Goal: Task Accomplishment & Management: Complete application form

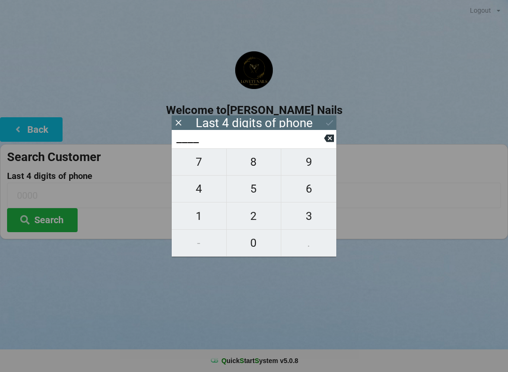
click at [315, 191] on span "6" at bounding box center [308, 189] width 55 height 20
type input "6___"
click at [254, 195] on span "5" at bounding box center [254, 189] width 55 height 20
type input "65__"
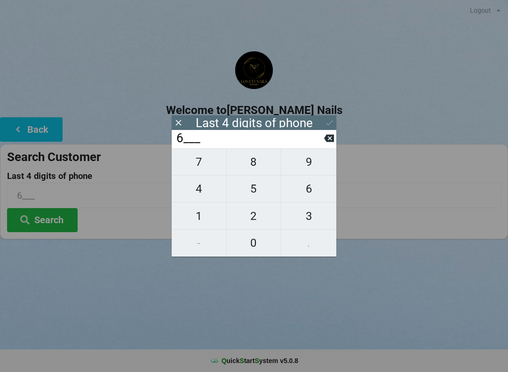
type input "65__"
click at [251, 191] on span "5" at bounding box center [254, 189] width 55 height 20
type input "655_"
click at [204, 192] on span "4" at bounding box center [199, 189] width 55 height 20
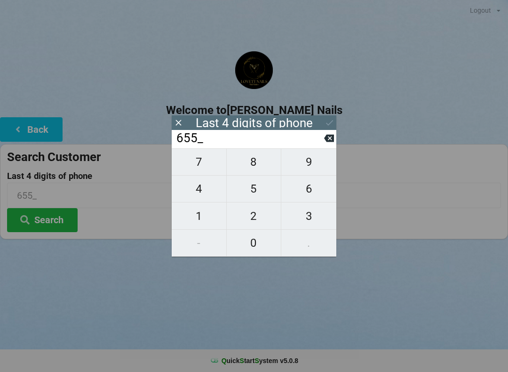
type input "6554"
click at [332, 120] on icon at bounding box center [330, 123] width 10 height 10
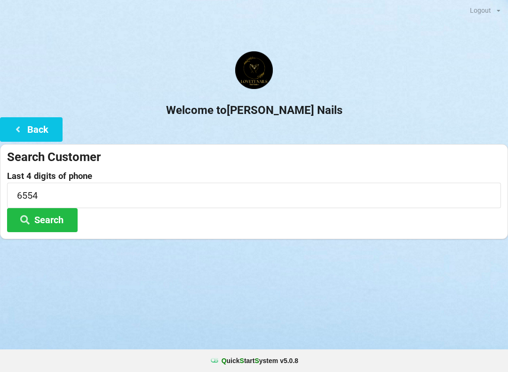
click at [49, 221] on button "Search" at bounding box center [42, 220] width 71 height 24
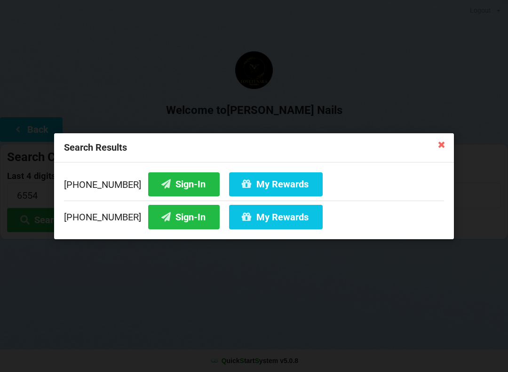
click at [265, 227] on button "My Rewards" at bounding box center [276, 217] width 94 height 24
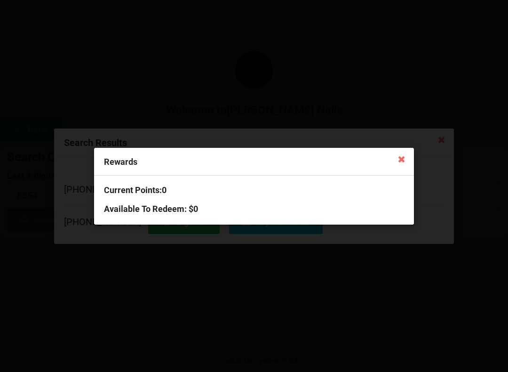
click at [406, 157] on icon at bounding box center [401, 158] width 15 height 15
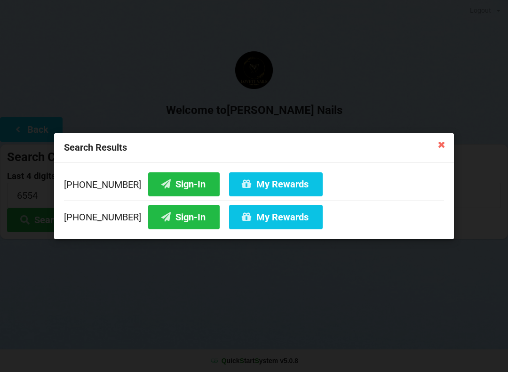
click at [273, 189] on button "My Rewards" at bounding box center [276, 184] width 94 height 24
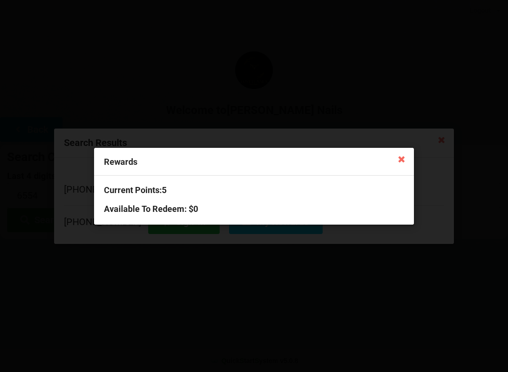
click at [401, 158] on icon at bounding box center [401, 158] width 15 height 15
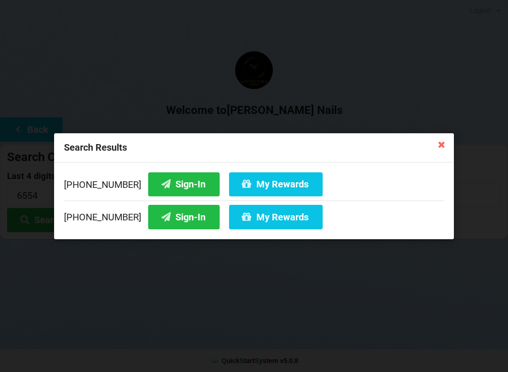
click at [320, 327] on div "Search Results [PHONE_NUMBER] Sign-In My Rewards [PHONE_NUMBER] Sign-In My Rewa…" at bounding box center [254, 186] width 508 height 372
click at [155, 278] on div "Search Results [PHONE_NUMBER] Sign-In My Rewards [PHONE_NUMBER] Sign-In My Rewa…" at bounding box center [254, 186] width 508 height 372
click at [52, 306] on div "Search Results [PHONE_NUMBER] Sign-In My Rewards [PHONE_NUMBER] Sign-In My Rewa…" at bounding box center [254, 186] width 508 height 372
click at [171, 183] on button "Sign-In" at bounding box center [184, 184] width 72 height 24
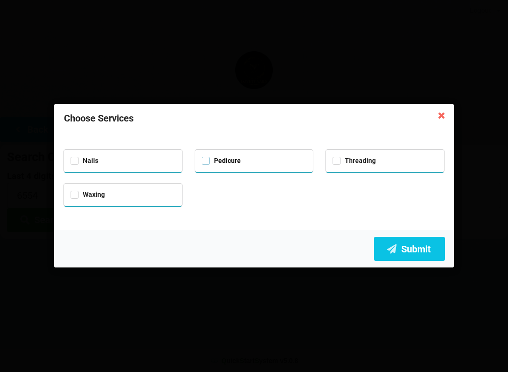
click at [207, 158] on label "Pedicure" at bounding box center [221, 161] width 39 height 8
checkbox input "true"
click at [79, 194] on label "Waxing" at bounding box center [88, 195] width 34 height 8
checkbox input "true"
click at [419, 254] on button "Submit" at bounding box center [409, 249] width 71 height 24
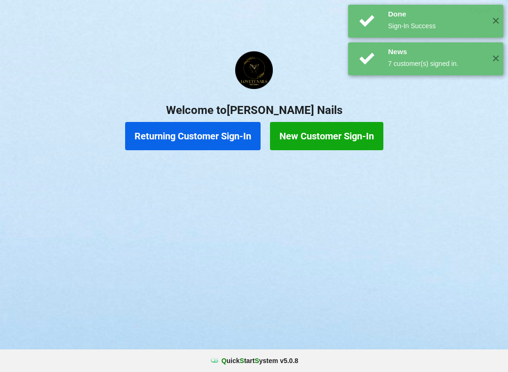
click at [434, 36] on div "Done Sign-In Success ✕" at bounding box center [425, 21] width 155 height 33
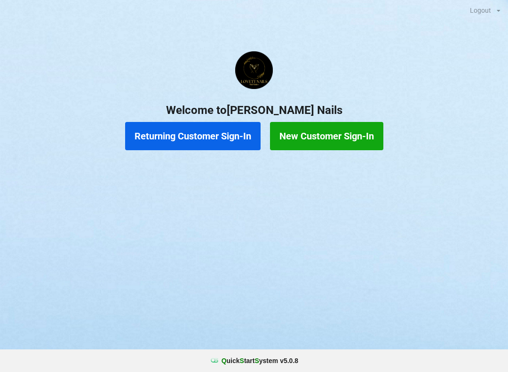
click at [321, 146] on button "New Customer Sign-In" at bounding box center [326, 136] width 113 height 28
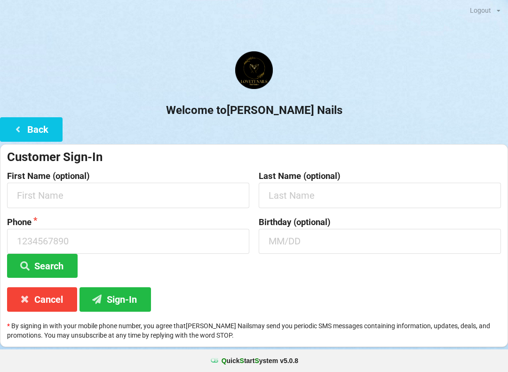
click at [165, 108] on h2 "Welcome to [PERSON_NAME] Nails" at bounding box center [254, 110] width 508 height 15
click at [150, 99] on center "Welcome to [PERSON_NAME] Nails" at bounding box center [254, 84] width 508 height 66
click at [428, 88] on div at bounding box center [254, 71] width 508 height 40
click at [17, 121] on button "Back" at bounding box center [31, 129] width 63 height 24
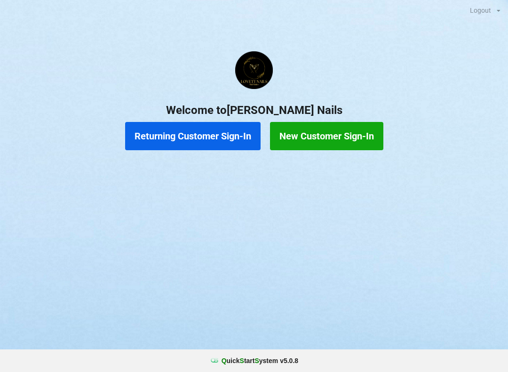
click at [203, 133] on button "Returning Customer Sign-In" at bounding box center [193, 136] width 136 height 28
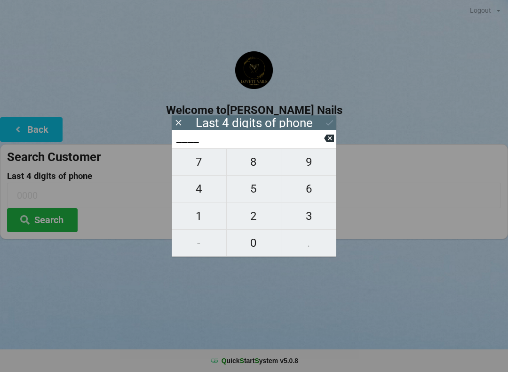
click at [200, 168] on span "7" at bounding box center [199, 162] width 55 height 20
type input "7___"
click at [258, 245] on span "0" at bounding box center [254, 243] width 55 height 20
type input "70__"
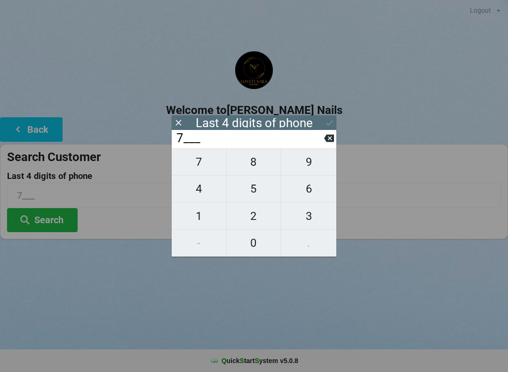
type input "70__"
click at [316, 190] on span "6" at bounding box center [308, 189] width 55 height 20
type input "706_"
click at [260, 246] on span "0" at bounding box center [254, 243] width 55 height 20
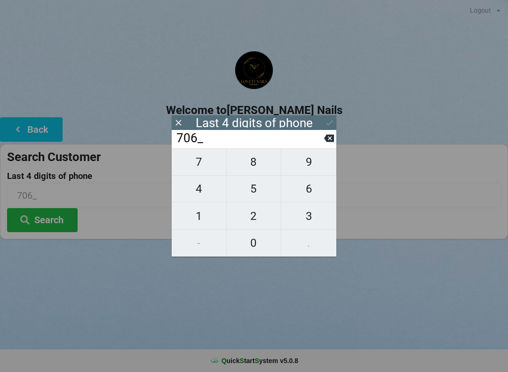
type input "7060"
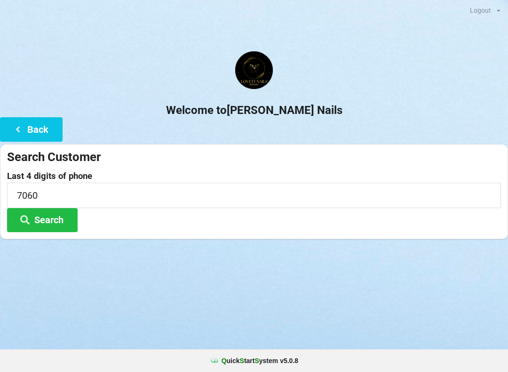
click at [328, 113] on h2 "Welcome to [PERSON_NAME] Nails" at bounding box center [254, 110] width 508 height 15
click at [53, 217] on button "Search" at bounding box center [42, 220] width 71 height 24
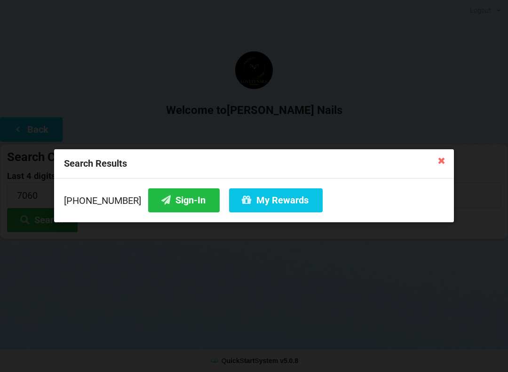
click at [247, 202] on button "My Rewards" at bounding box center [276, 200] width 94 height 24
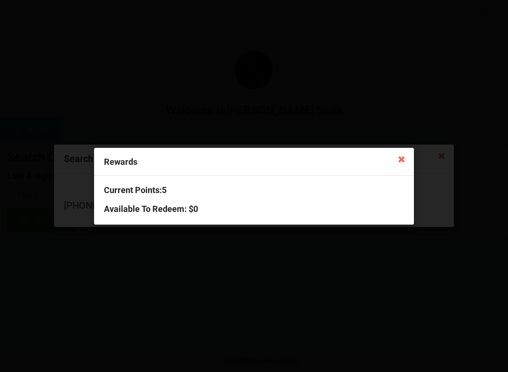
click at [400, 158] on icon at bounding box center [401, 158] width 15 height 15
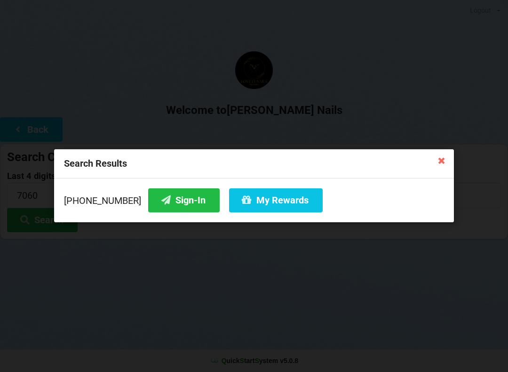
click at [439, 164] on icon at bounding box center [441, 159] width 15 height 15
